Goal: Task Accomplishment & Management: Use online tool/utility

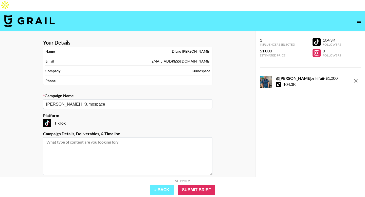
click at [126, 137] on textarea at bounding box center [127, 156] width 169 height 38
type textarea "TT and IG cross post"
click at [206, 190] on input "Submit Brief" at bounding box center [197, 190] width 38 height 10
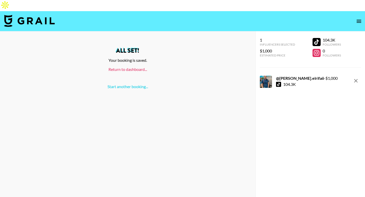
click at [129, 67] on link "Return to dashboard..." at bounding box center [128, 69] width 39 height 5
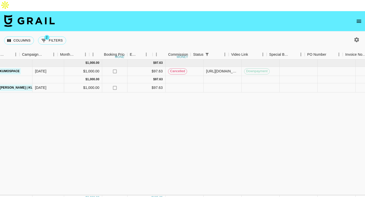
scroll to position [0, 292]
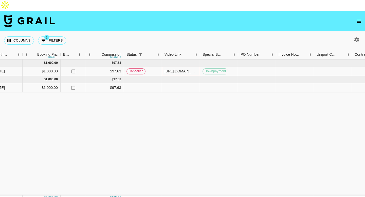
click at [181, 69] on div "[URL][DOMAIN_NAME][DOMAIN_NAME]" at bounding box center [181, 71] width 33 height 5
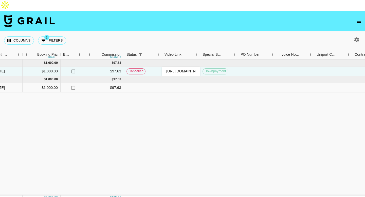
click at [181, 69] on input "[URL][DOMAIN_NAME][DOMAIN_NAME]" at bounding box center [180, 71] width 37 height 4
click at [175, 83] on div at bounding box center [181, 87] width 38 height 9
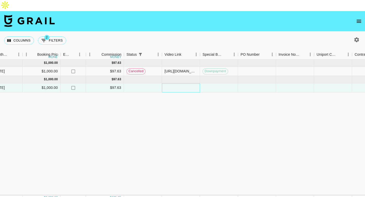
click at [175, 83] on div at bounding box center [181, 87] width 38 height 9
type input "[URL][DOMAIN_NAME][DOMAIN_NAME]"
click at [217, 83] on div at bounding box center [219, 87] width 38 height 9
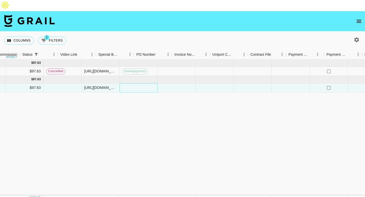
scroll to position [0, 451]
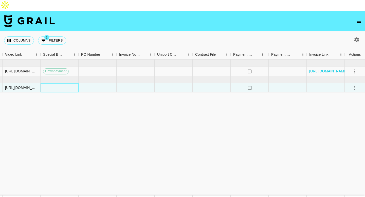
click at [59, 83] on div at bounding box center [60, 87] width 38 height 9
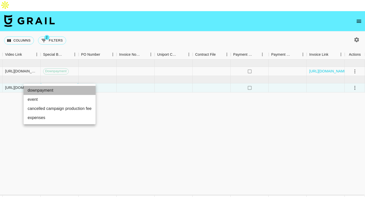
click at [57, 93] on li "downpayment" at bounding box center [60, 90] width 72 height 9
type input "downpayment"
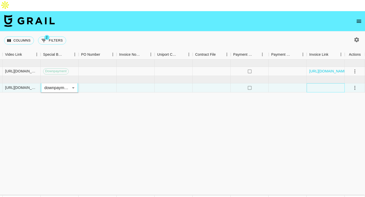
click at [312, 83] on div at bounding box center [326, 87] width 38 height 9
click at [351, 84] on button "select merge strategy" at bounding box center [355, 88] width 9 height 9
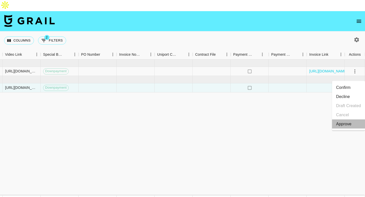
click at [346, 126] on div "Approve" at bounding box center [343, 124] width 15 height 6
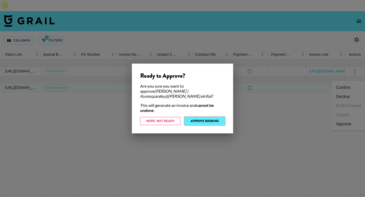
click at [202, 117] on button "Approve Booking" at bounding box center [205, 121] width 40 height 8
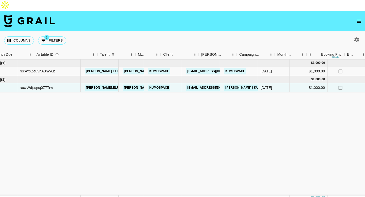
scroll to position [0, 0]
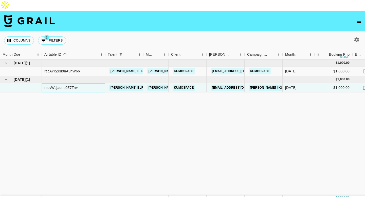
click at [59, 85] on div "recvWdjaqnq0Z7Trw" at bounding box center [60, 87] width 33 height 5
copy div "recvWdjaqnq0Z7Trw"
